Goal: Task Accomplishment & Management: Use online tool/utility

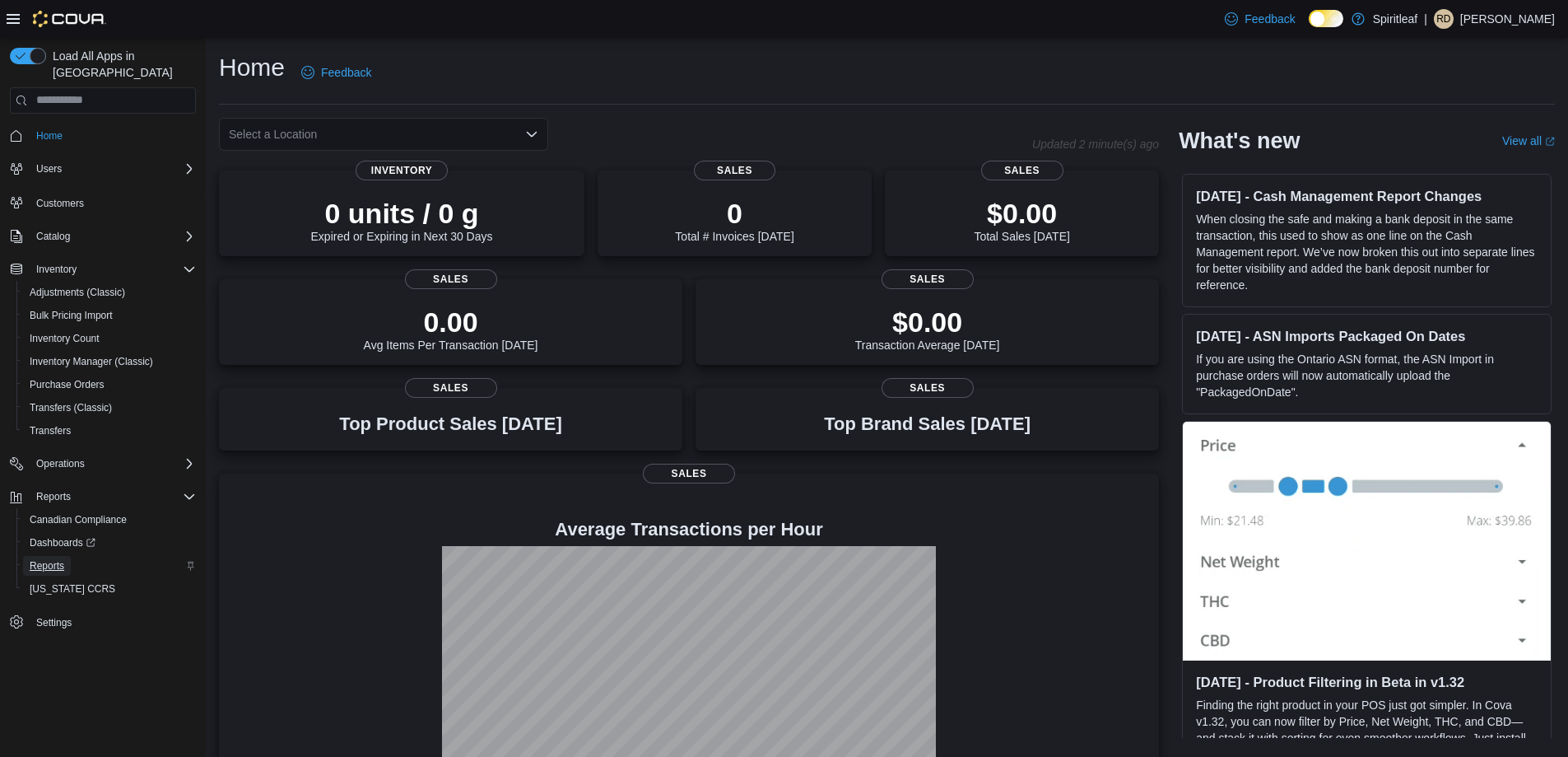
click at [40, 559] on span "Reports" at bounding box center [47, 566] width 35 height 13
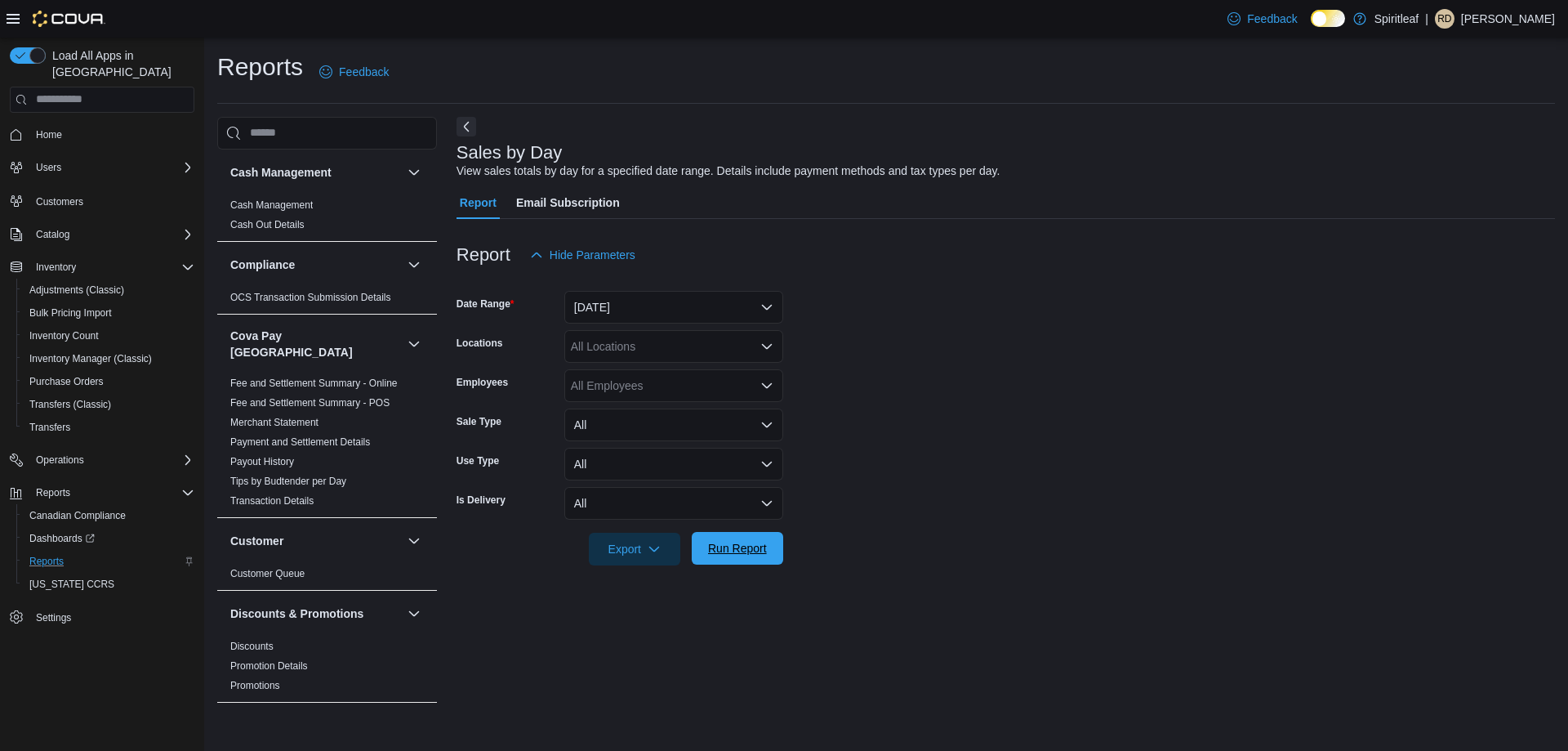
click at [740, 551] on span "Run Report" at bounding box center [737, 547] width 59 height 16
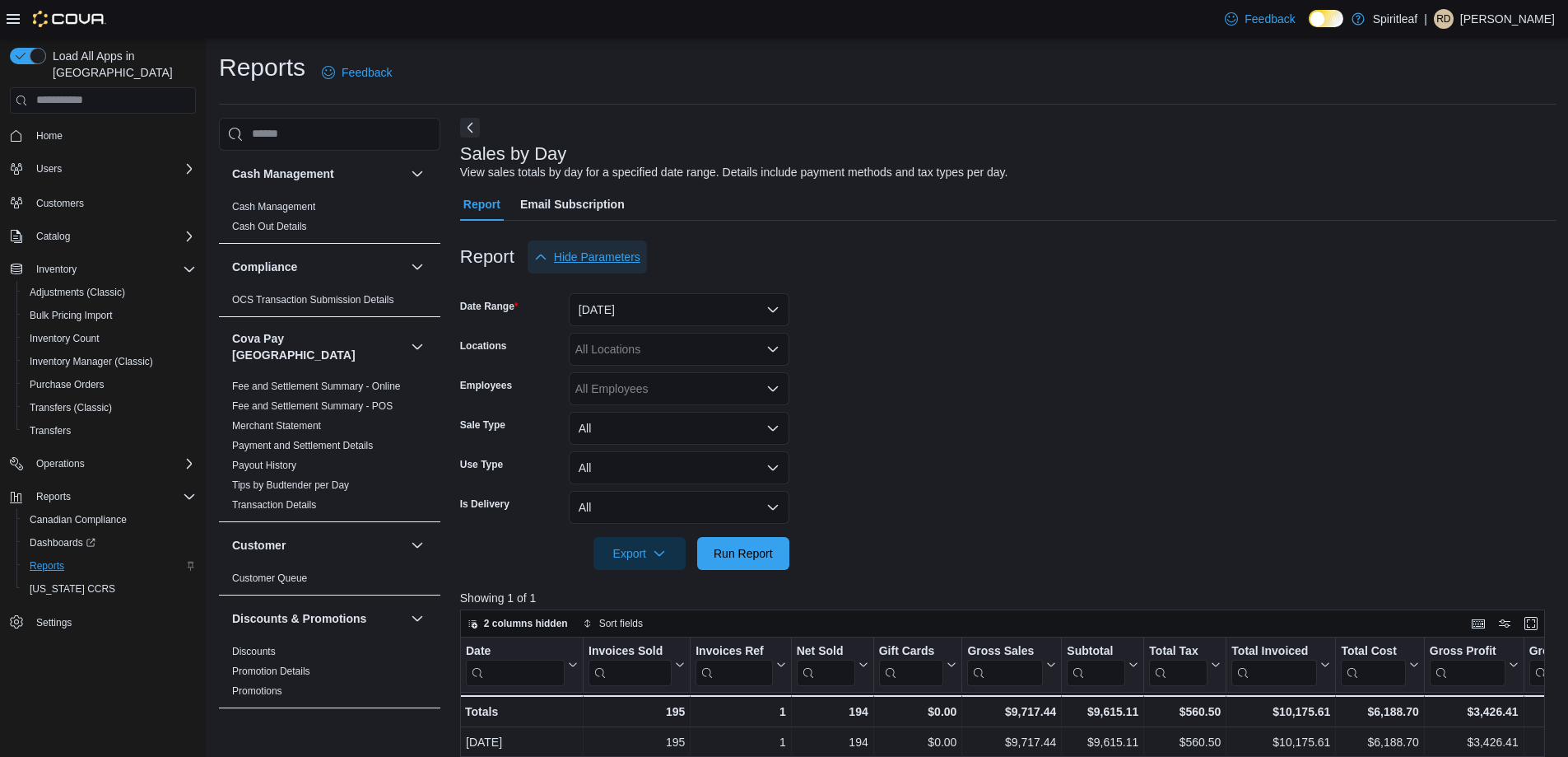
click at [638, 242] on button "Hide Parameters" at bounding box center [587, 257] width 119 height 33
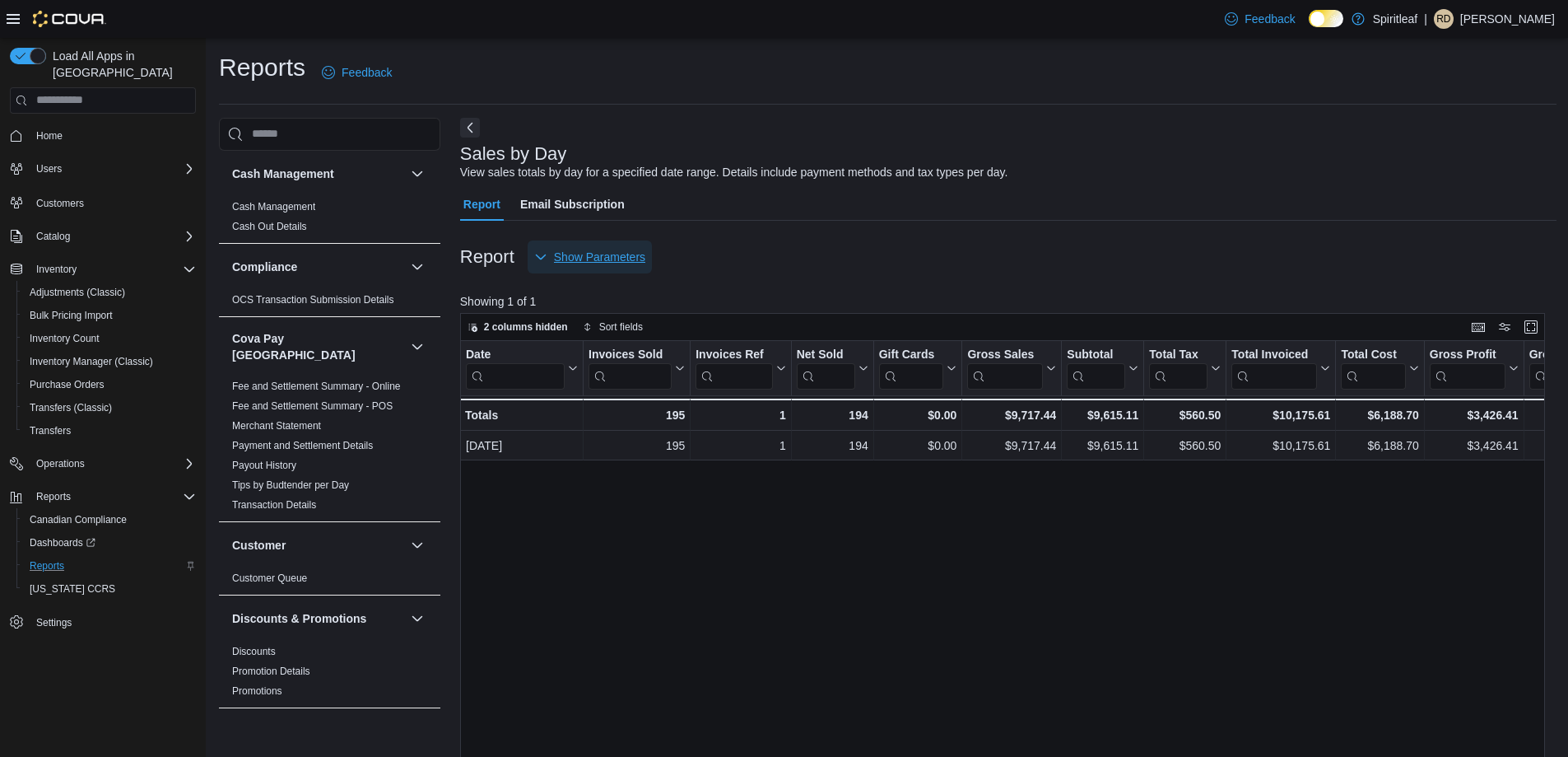
click at [605, 259] on span "Show Parameters" at bounding box center [599, 256] width 91 height 16
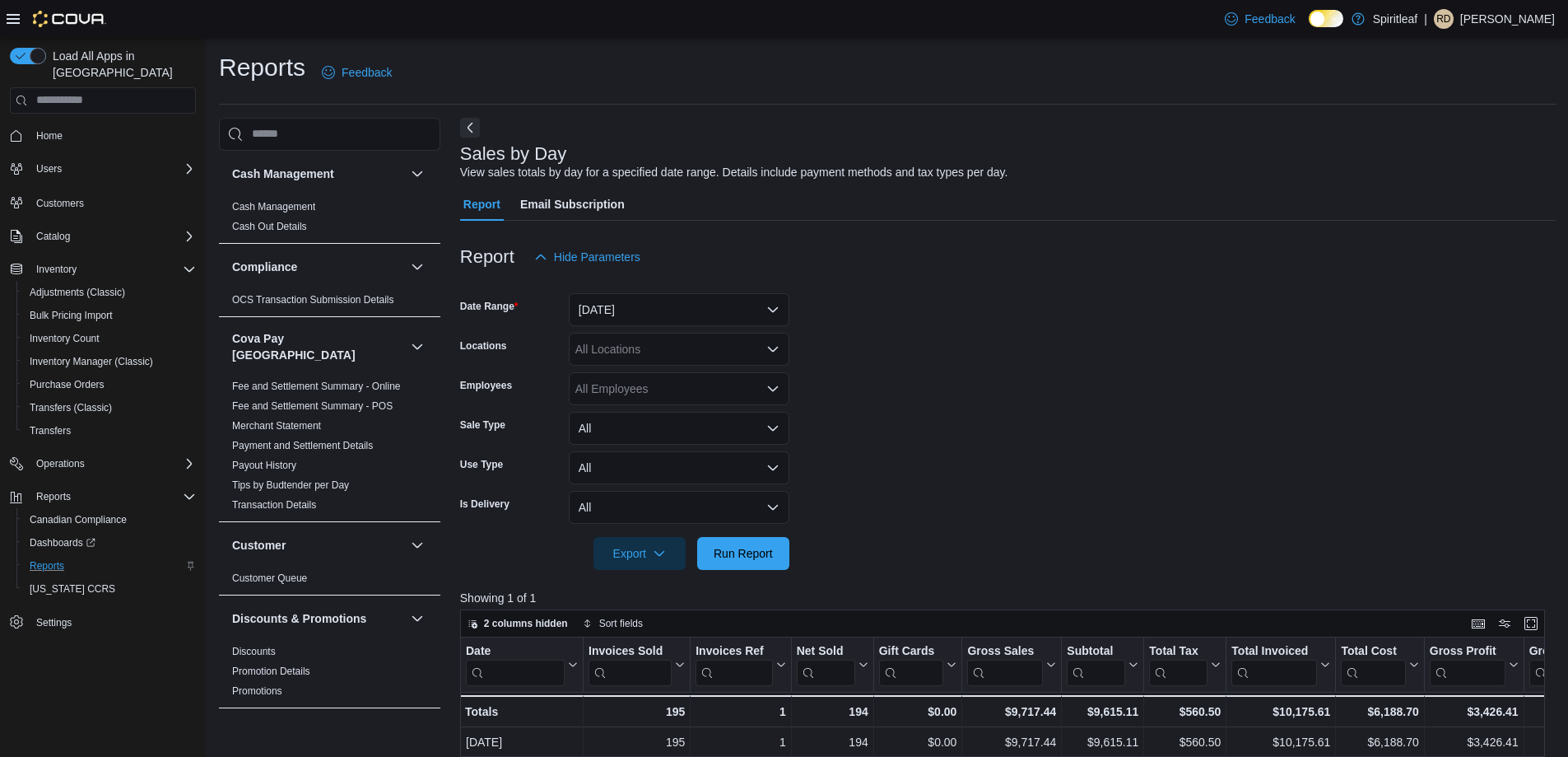
click at [666, 341] on div "All Locations" at bounding box center [679, 349] width 221 height 33
type input "***"
drag, startPoint x: 703, startPoint y: 371, endPoint x: 823, endPoint y: 378, distance: 120.2
click at [704, 371] on span "401 - St. Vital ([GEOGRAPHIC_DATA])" at bounding box center [729, 377] width 200 height 16
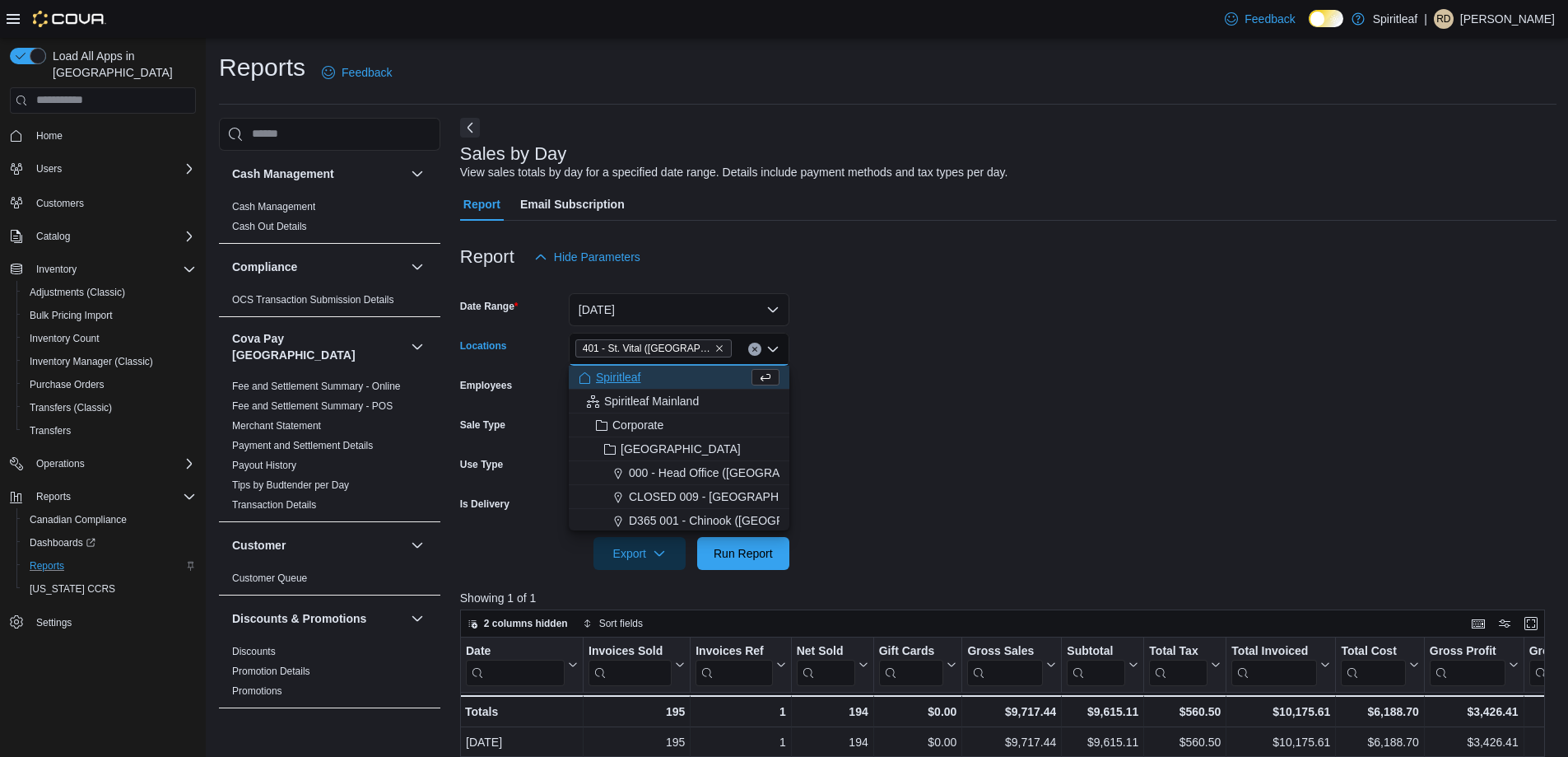
click at [964, 422] on form "Date Range [DATE] Locations 401 - [GEOGRAPHIC_DATA] ([GEOGRAPHIC_DATA]) Combo b…" at bounding box center [1009, 421] width 1097 height 296
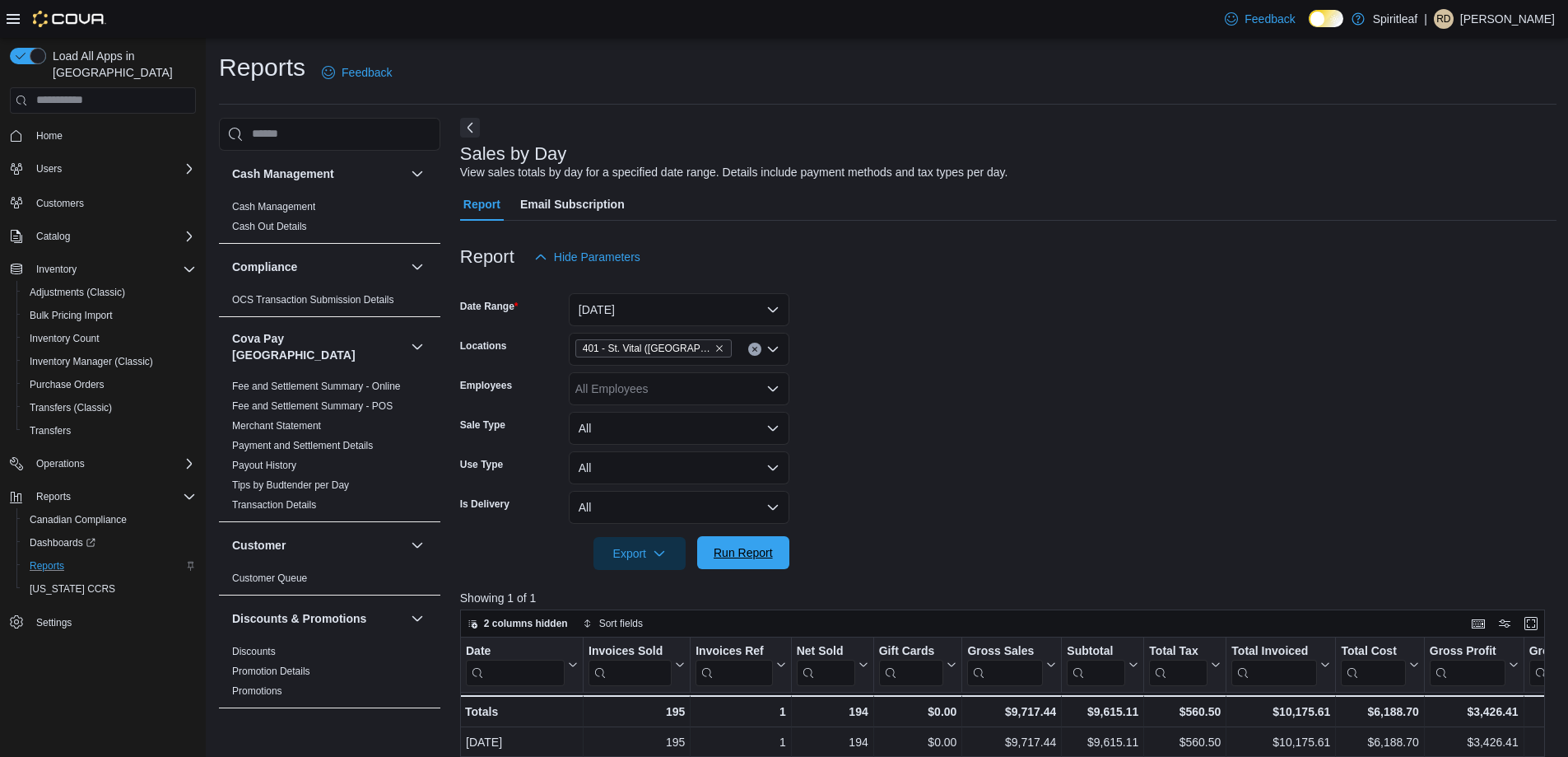
drag, startPoint x: 751, startPoint y: 527, endPoint x: 742, endPoint y: 541, distance: 16.6
click at [744, 538] on form "Date Range [DATE] Locations 401 - [GEOGRAPHIC_DATA] ([GEOGRAPHIC_DATA]) Employe…" at bounding box center [1009, 421] width 1097 height 296
click at [742, 543] on span "Run Report" at bounding box center [743, 553] width 73 height 33
click at [1131, 381] on form "Date Range [DATE] Locations 401 - [GEOGRAPHIC_DATA] ([GEOGRAPHIC_DATA]) Employe…" at bounding box center [1009, 421] width 1097 height 296
click at [625, 301] on button "[DATE]" at bounding box center [679, 310] width 221 height 33
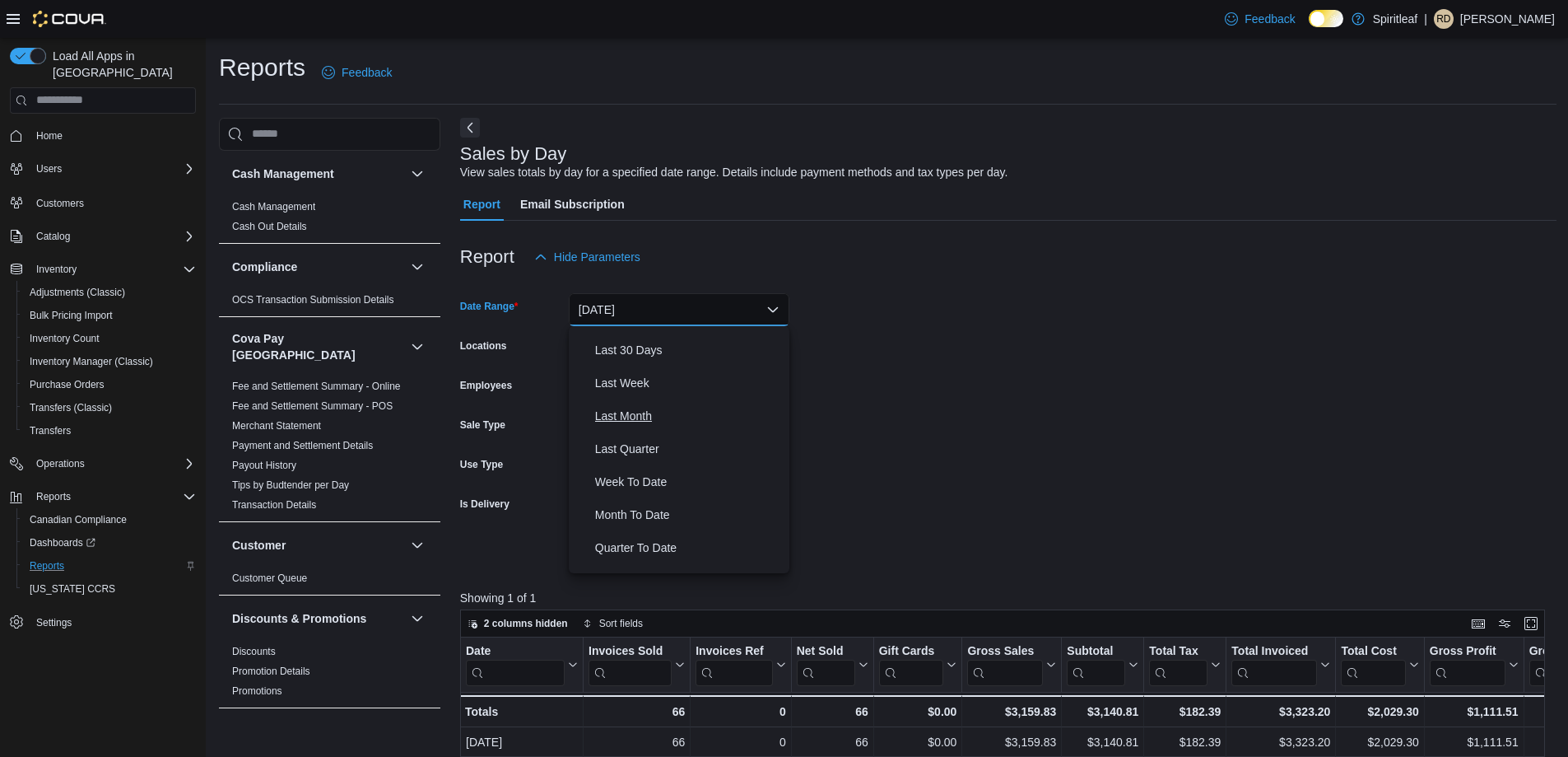
scroll to position [248, 0]
click at [657, 490] on span "Month To Date" at bounding box center [690, 490] width 188 height 20
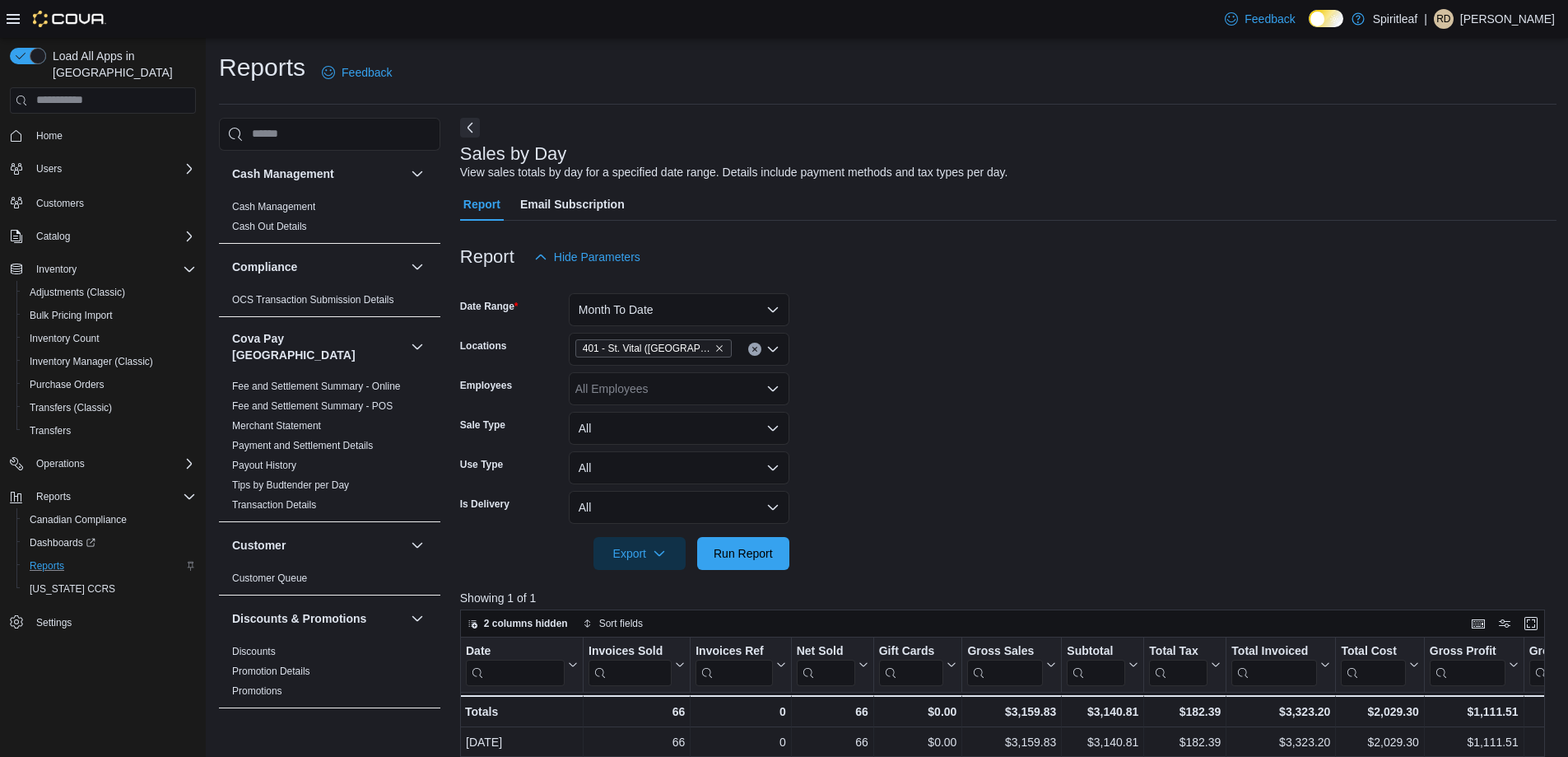
drag, startPoint x: 956, startPoint y: 493, endPoint x: 689, endPoint y: 559, distance: 275.0
click at [917, 504] on form "Date Range Month To Date Locations 401 - [GEOGRAPHIC_DATA] ([GEOGRAPHIC_DATA]) …" at bounding box center [1009, 421] width 1097 height 296
click at [723, 561] on span "Run Report" at bounding box center [743, 552] width 59 height 16
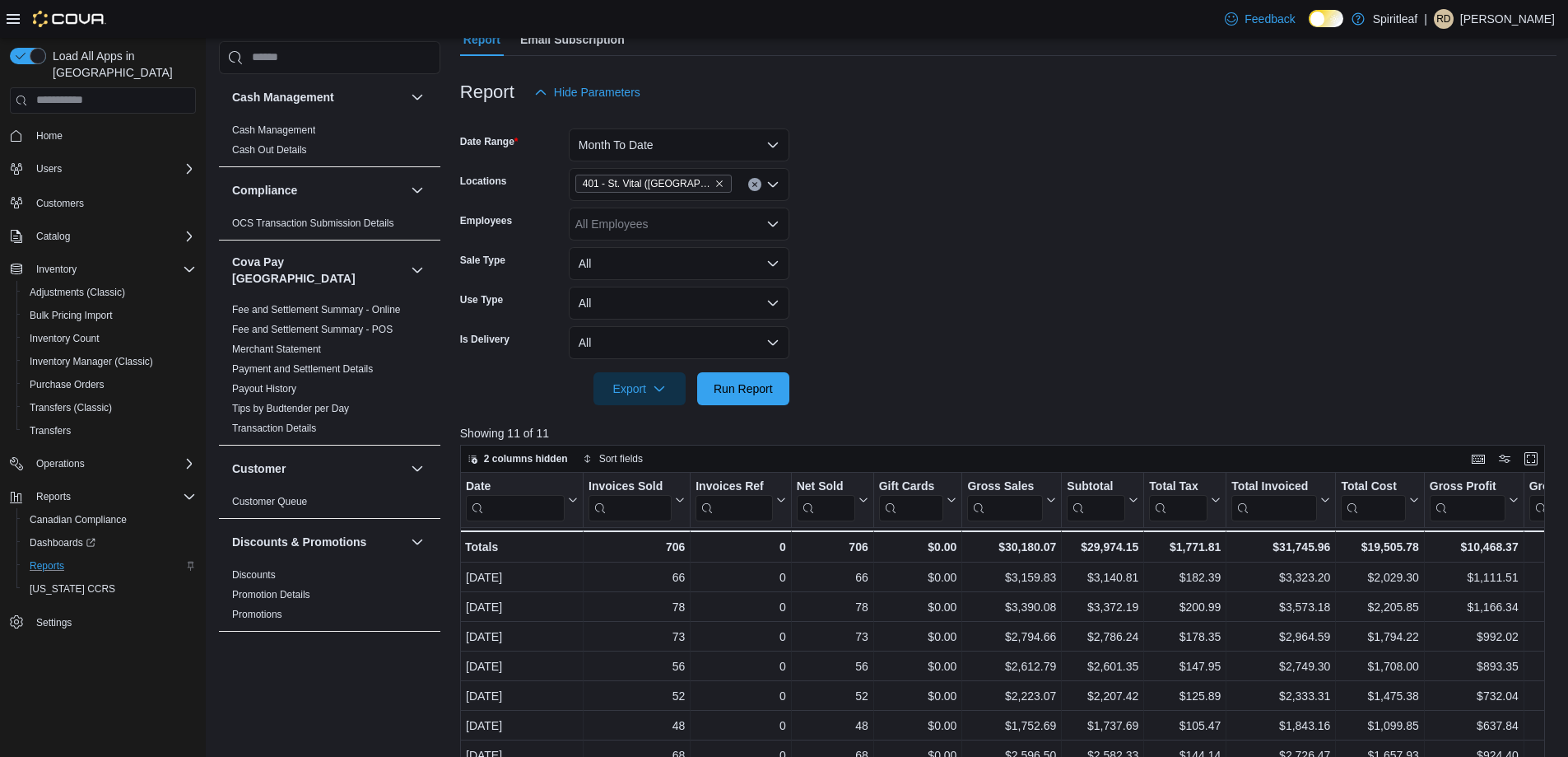
scroll to position [163, 0]
